Goal: Navigation & Orientation: Go to known website

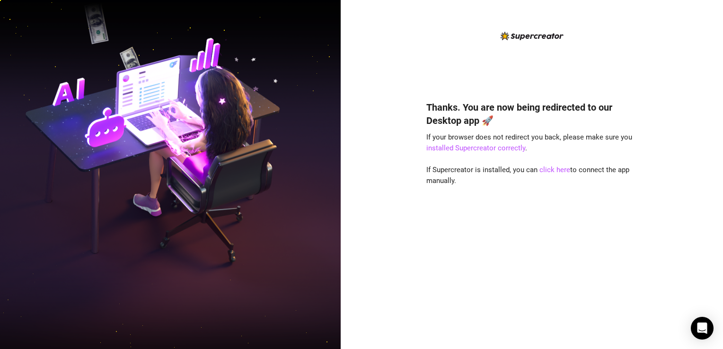
click at [693, 124] on div "Thanks. You are now being redirected to our Desktop app 🚀 If your browser does …" at bounding box center [532, 174] width 382 height 349
